Goal: Transaction & Acquisition: Subscribe to service/newsletter

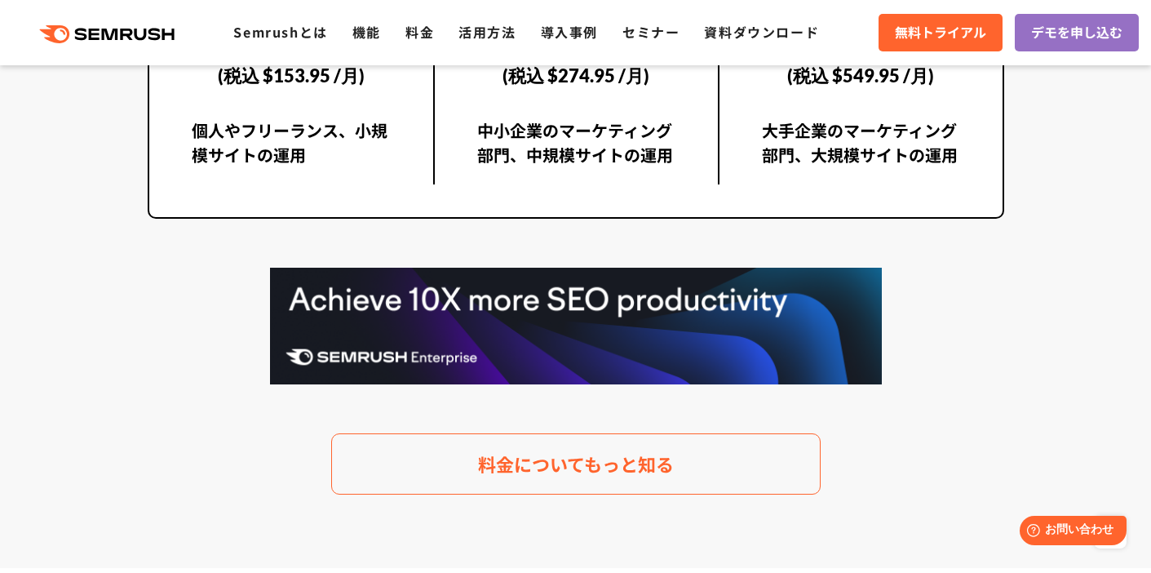
scroll to position [3508, 0]
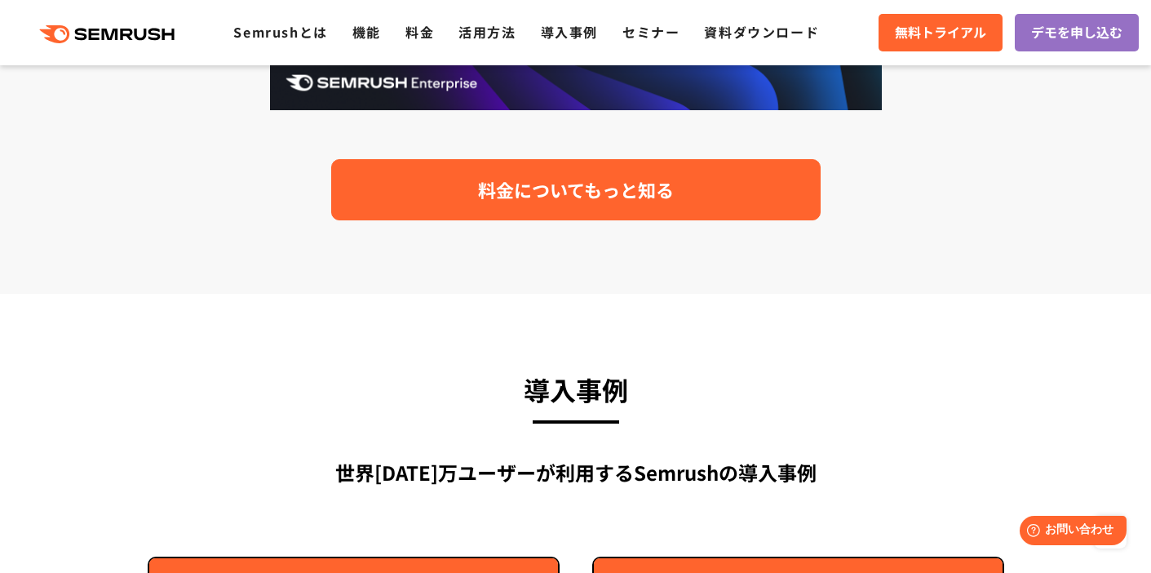
click at [610, 192] on span "料金についてもっと知る" at bounding box center [576, 189] width 196 height 29
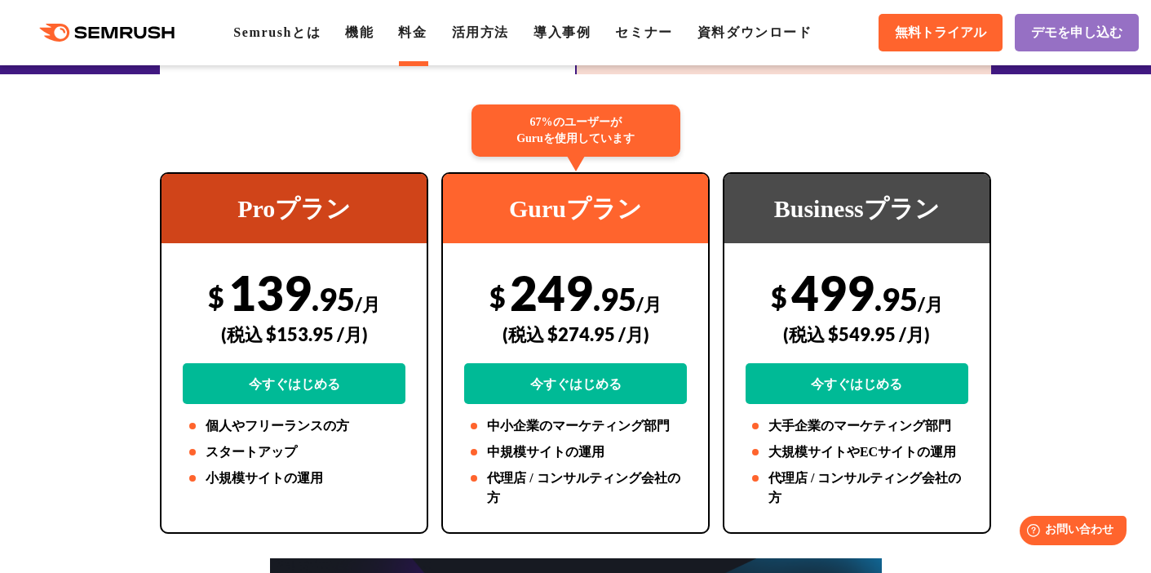
scroll to position [163, 0]
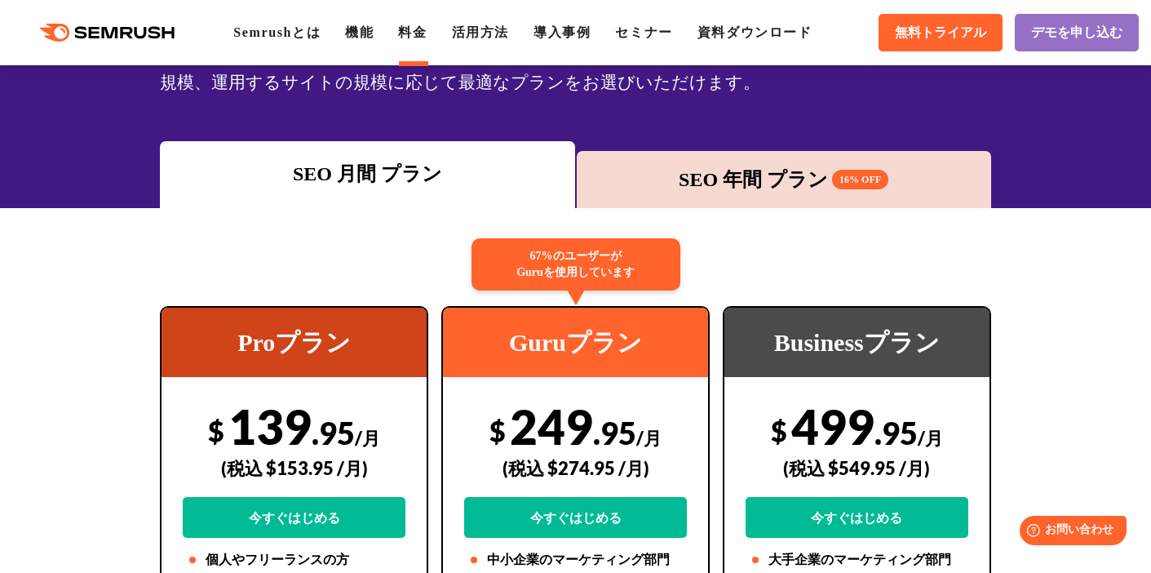
click at [776, 181] on div "SEO 年間 プラン 16% OFF" at bounding box center [784, 179] width 398 height 29
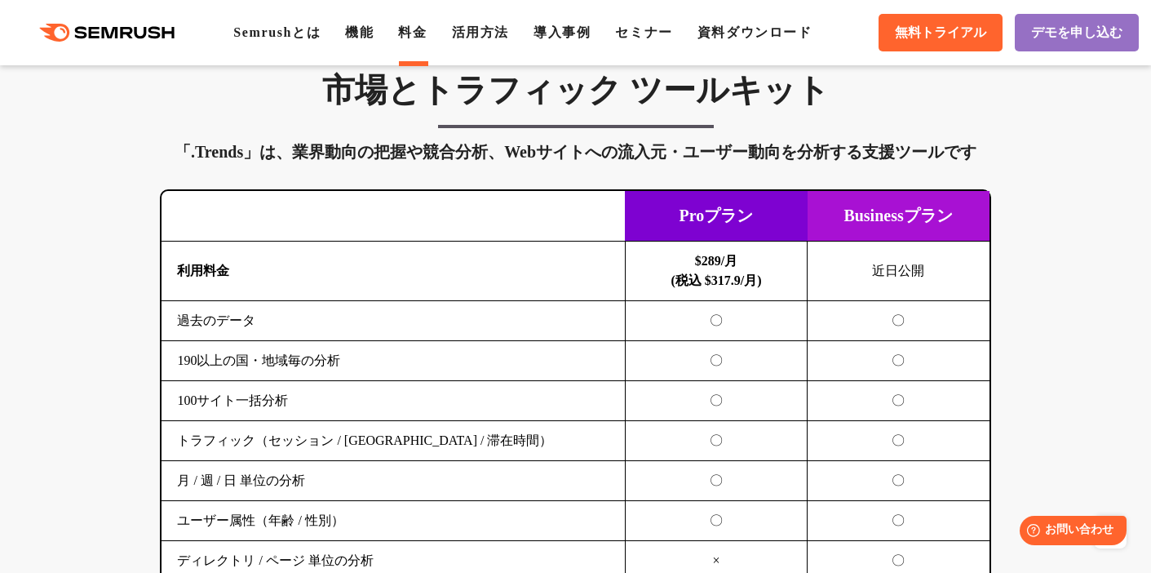
scroll to position [2855, 0]
